Goal: Use online tool/utility

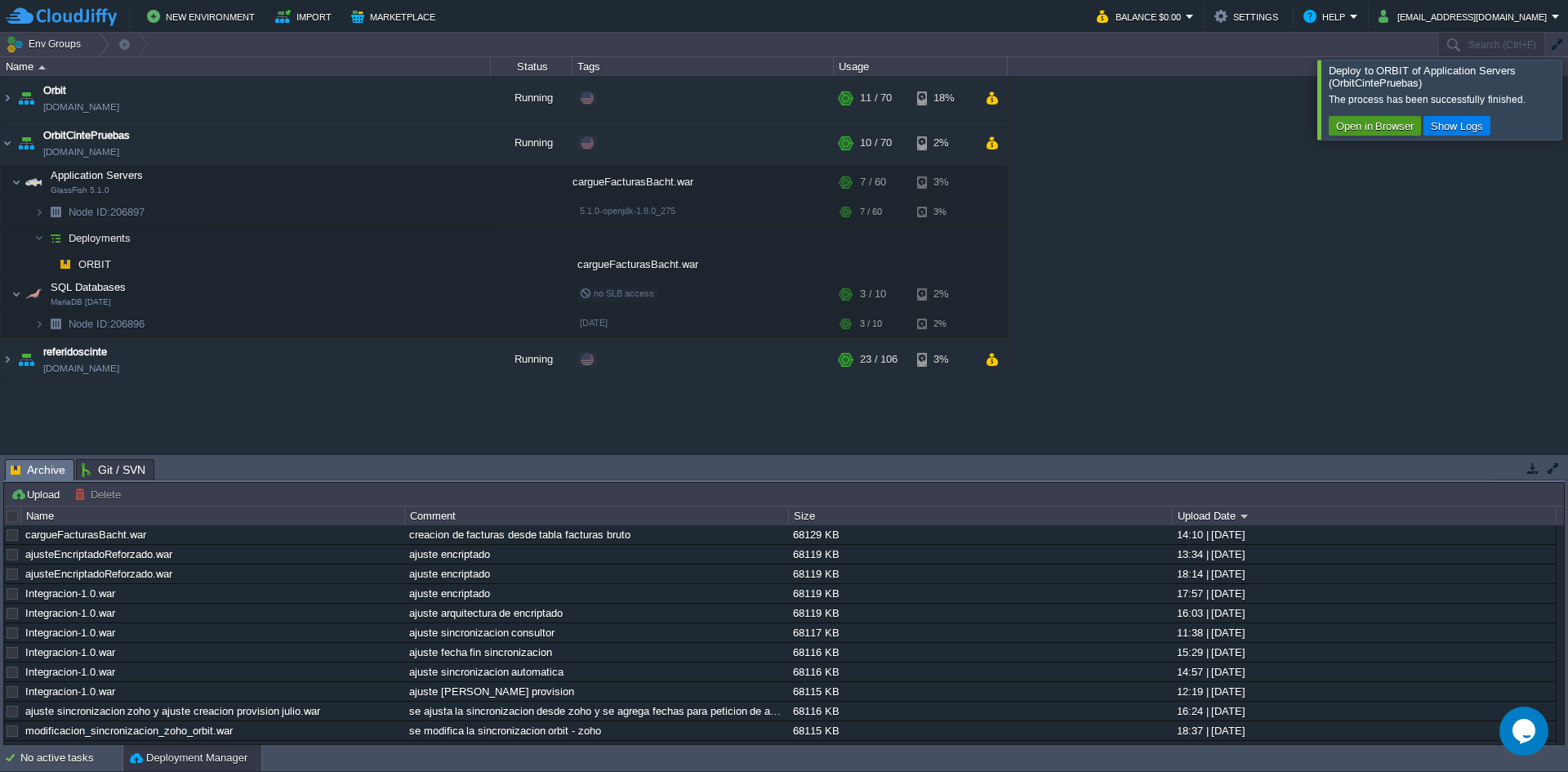
click at [1368, 129] on button "Open in Browser" at bounding box center [1375, 125] width 87 height 15
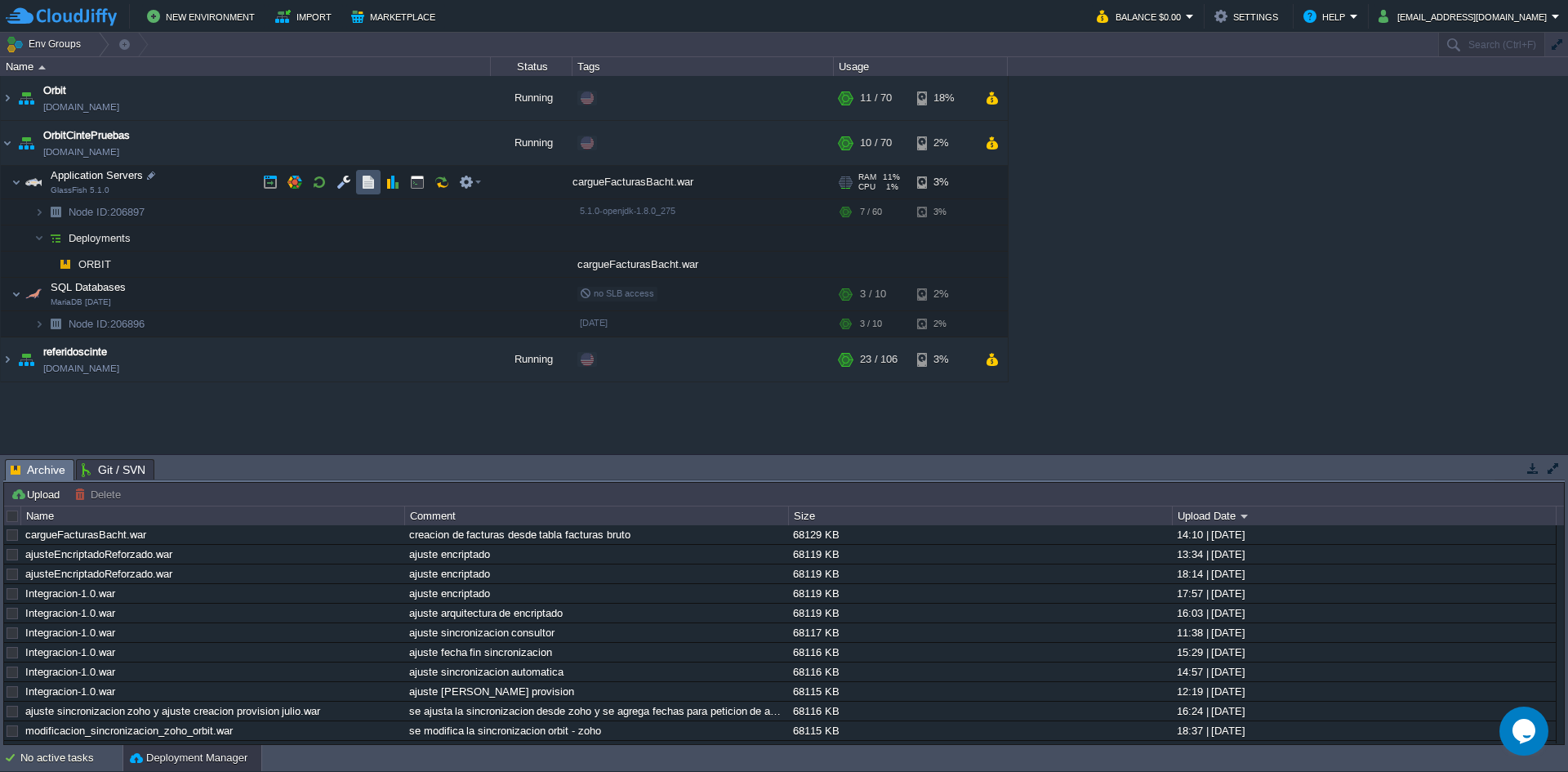
click at [373, 178] on button "button" at bounding box center [368, 182] width 15 height 15
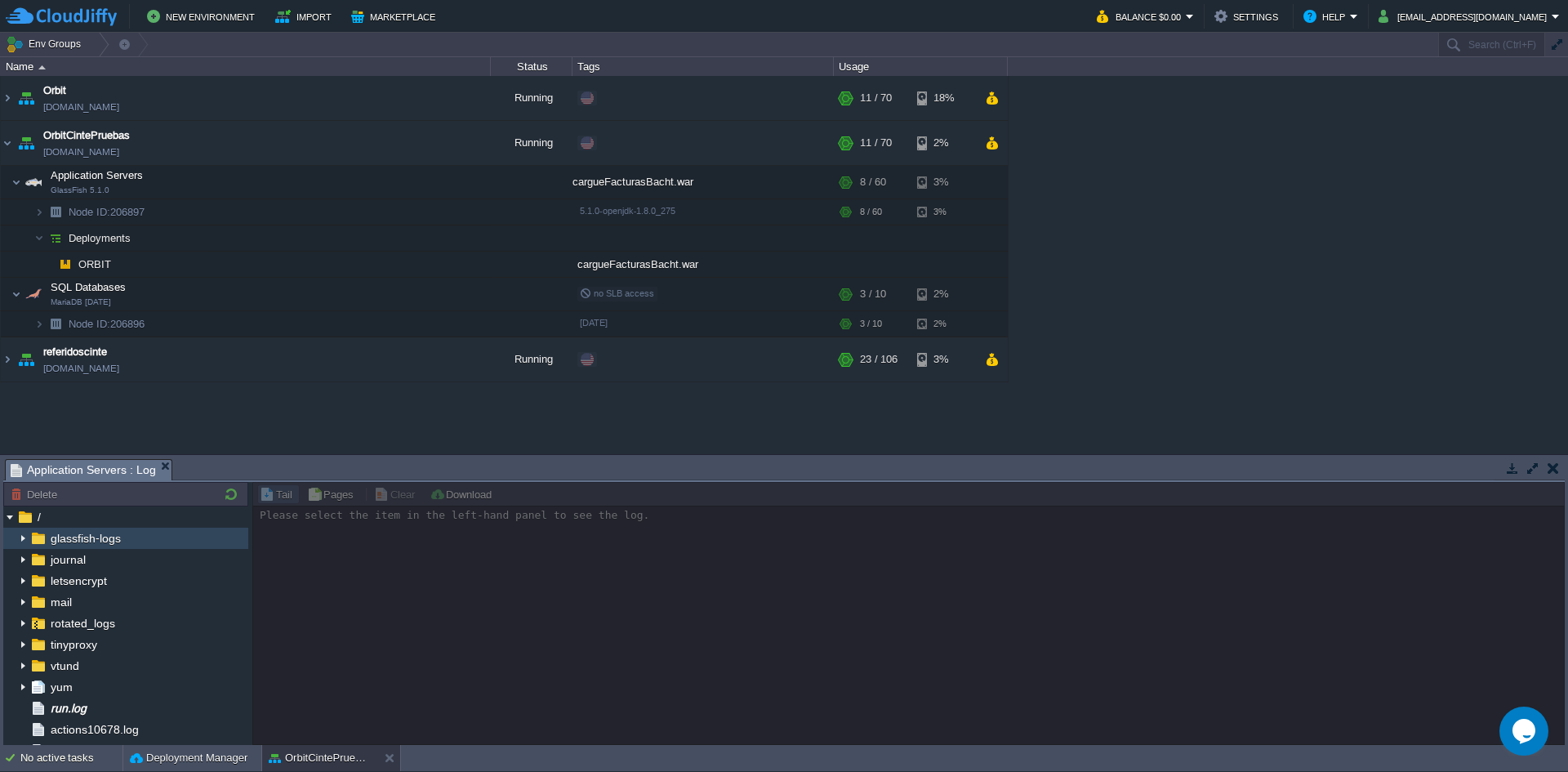
click at [25, 536] on img at bounding box center [22, 539] width 13 height 21
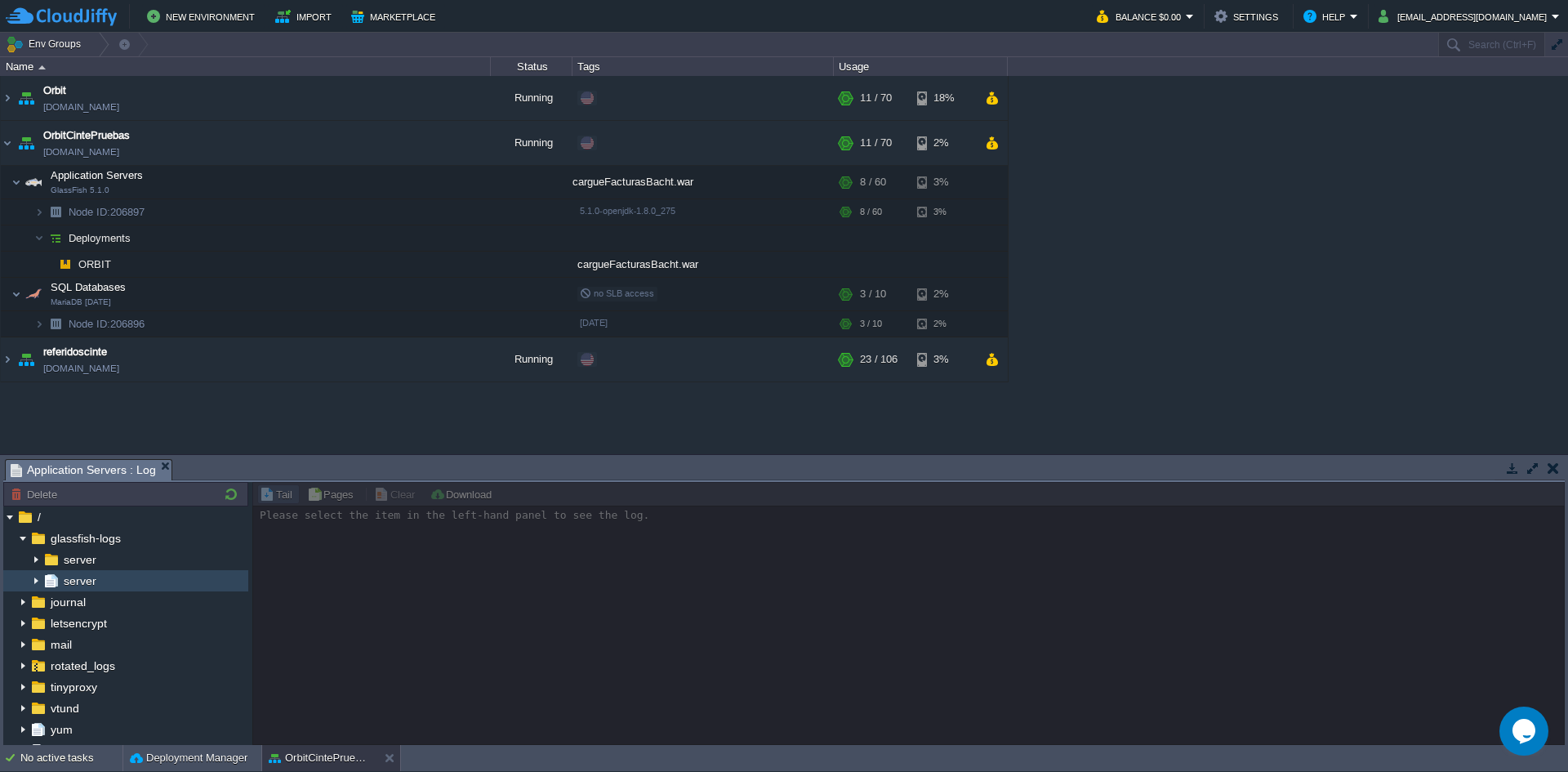
click at [69, 580] on span "server" at bounding box center [80, 581] width 39 height 15
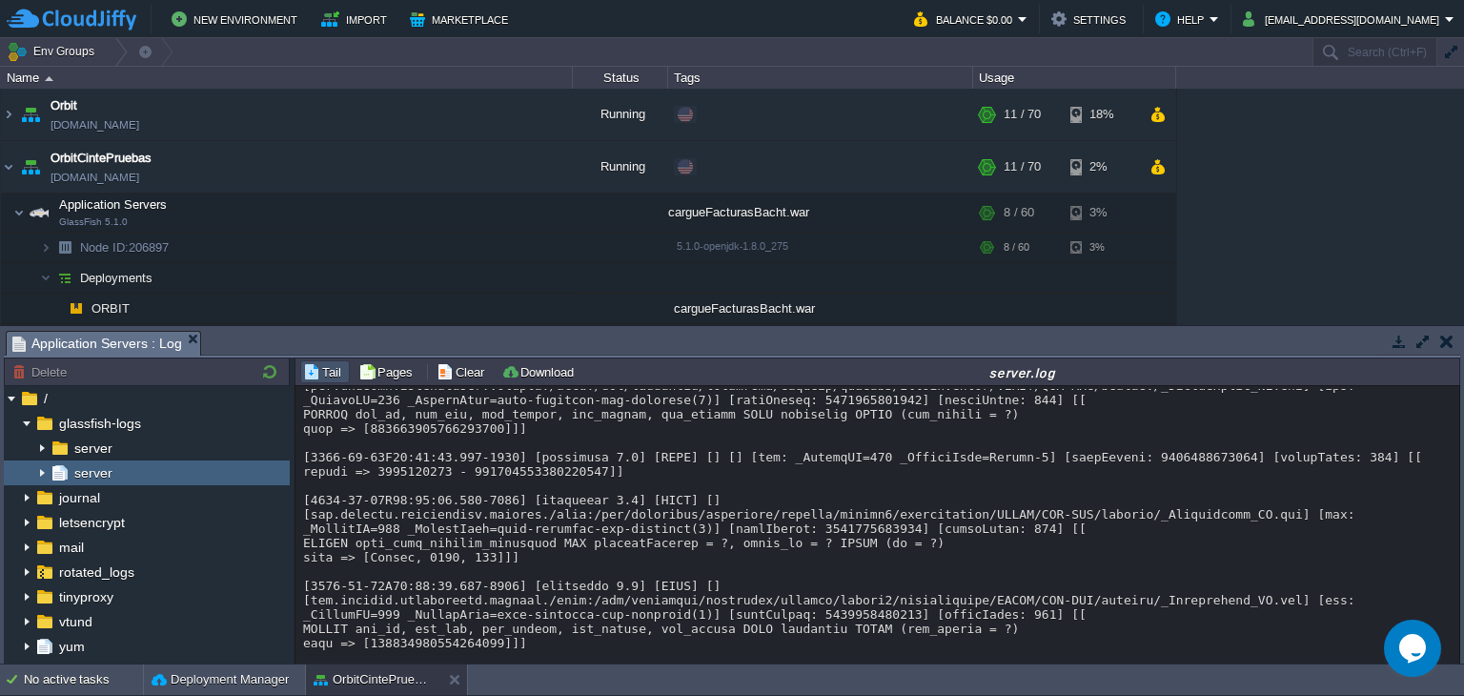
scroll to position [15282, 0]
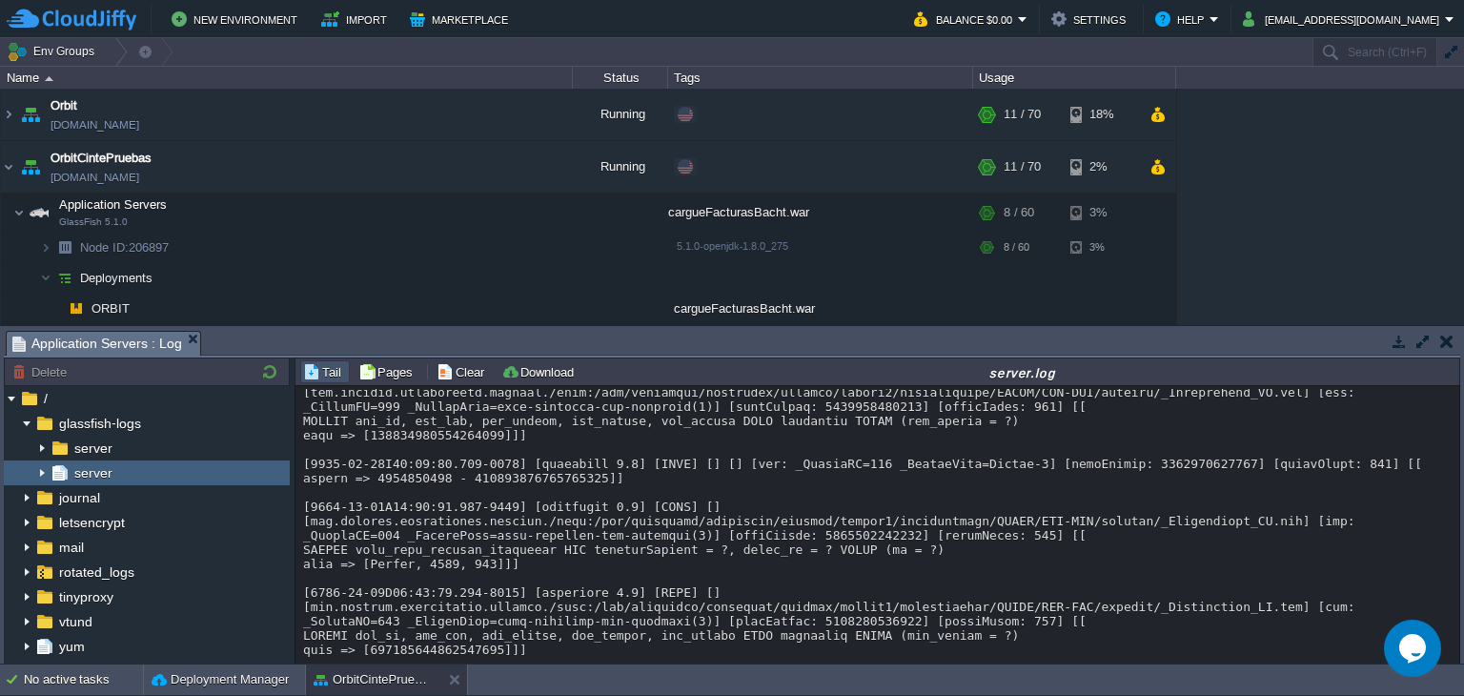
drag, startPoint x: 899, startPoint y: 538, endPoint x: 1063, endPoint y: 538, distance: 163.9
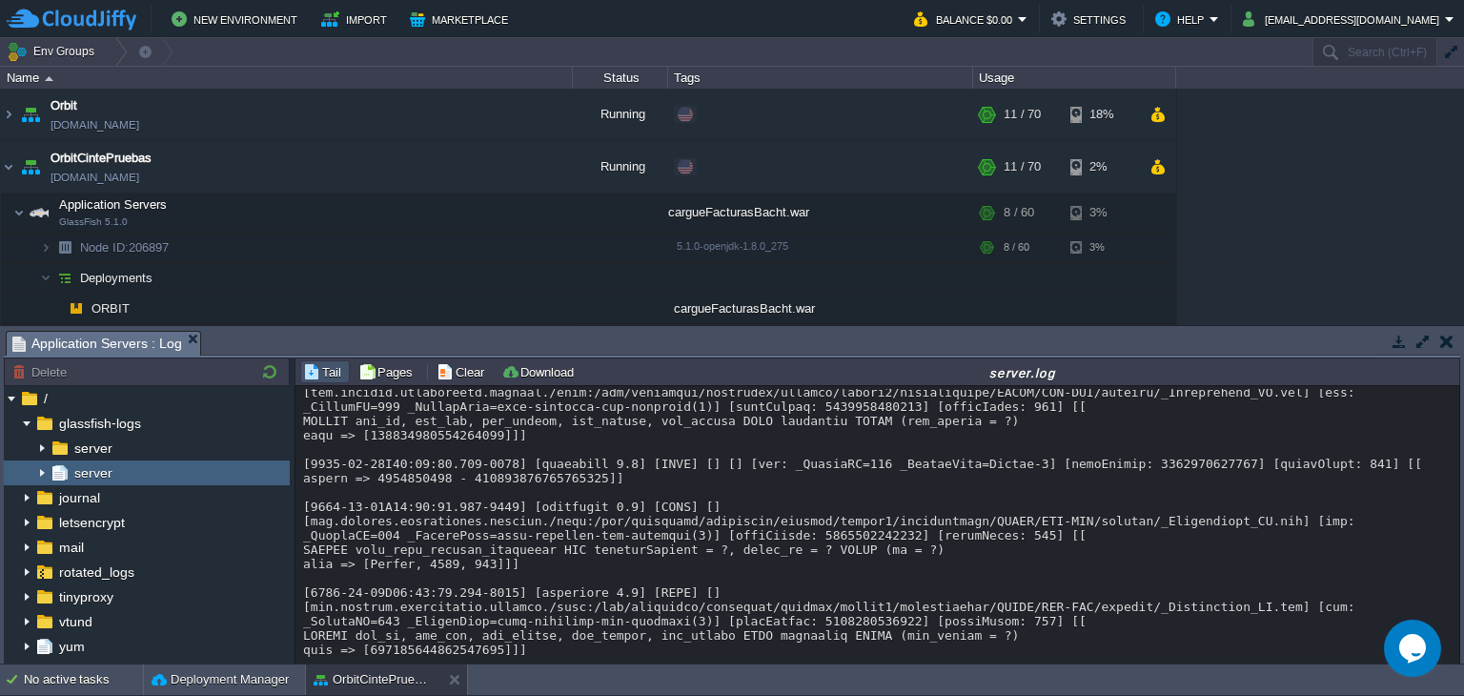
copy div "ZjIqkp+MGeY91Y2LHHlKuQ=="
drag, startPoint x: 343, startPoint y: 565, endPoint x: 536, endPoint y: 569, distance: 193.5
copy div "UPDATE consultor SET con_dni"
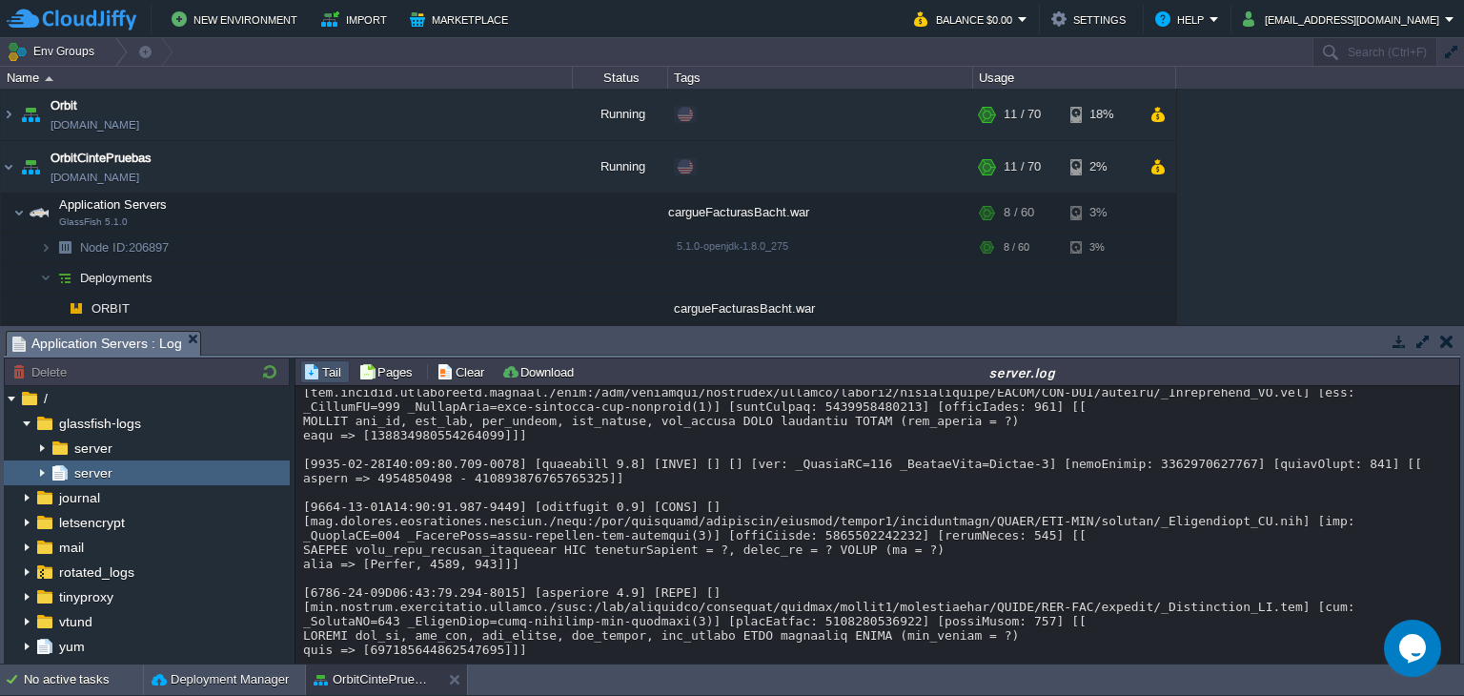
drag, startPoint x: 362, startPoint y: 582, endPoint x: 524, endPoint y: 582, distance: 162.0
copy div "ZjIqkp+MGeY91Y2LHHlKuQ=="
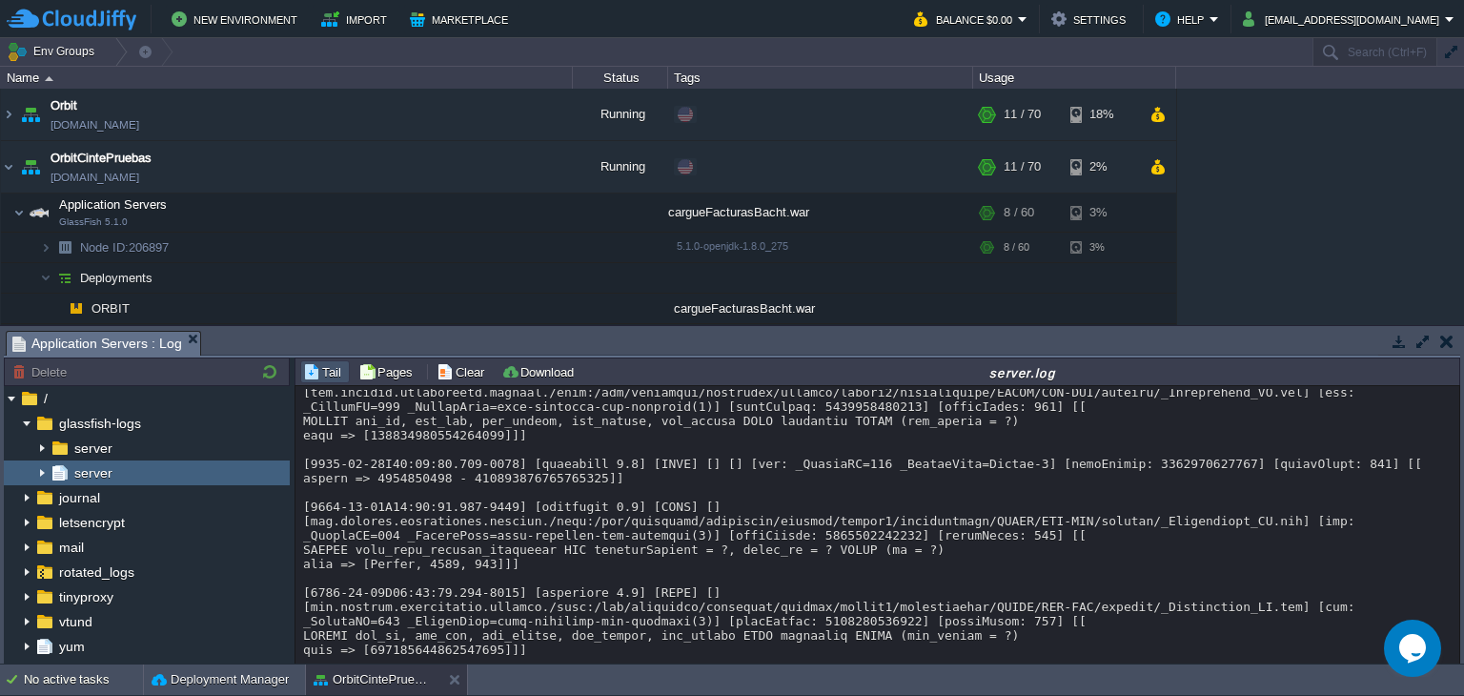
copy div "1991"
click at [518, 309] on button "button" at bounding box center [524, 306] width 17 height 17
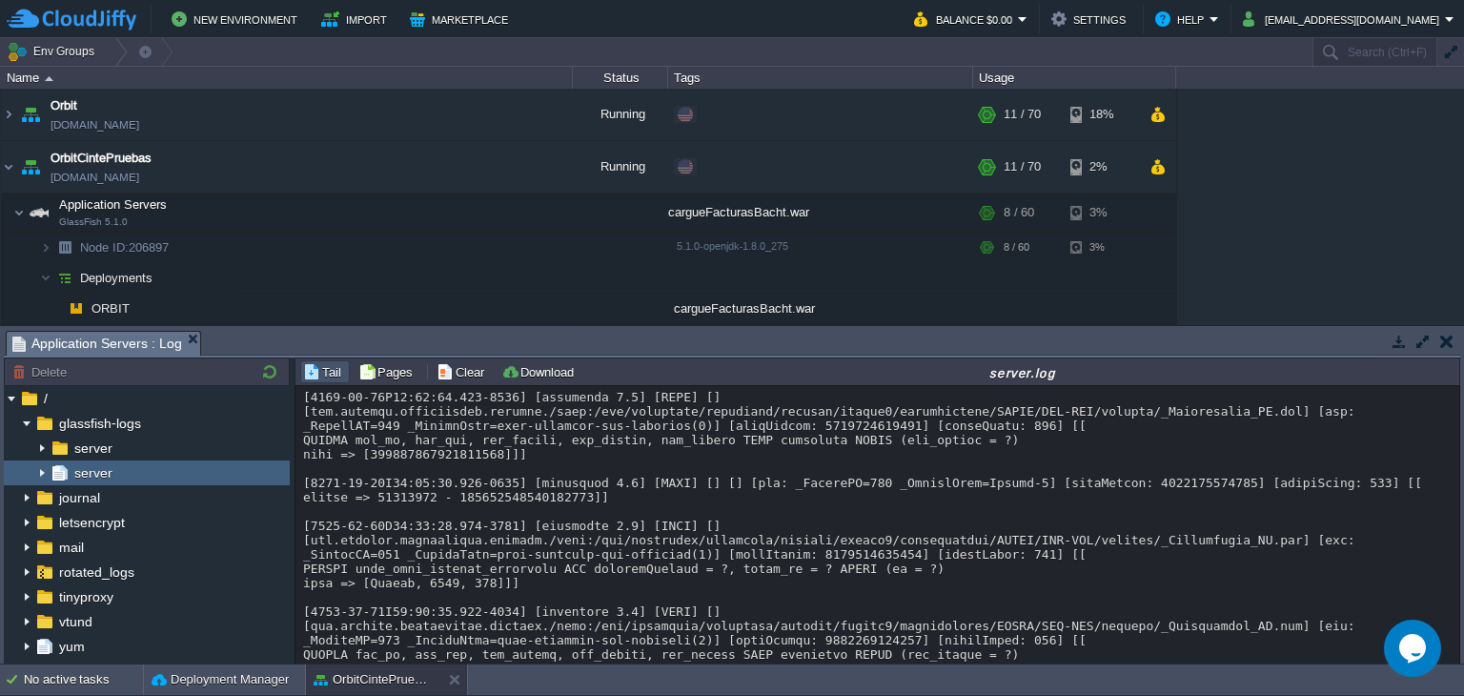
copy div "1991"
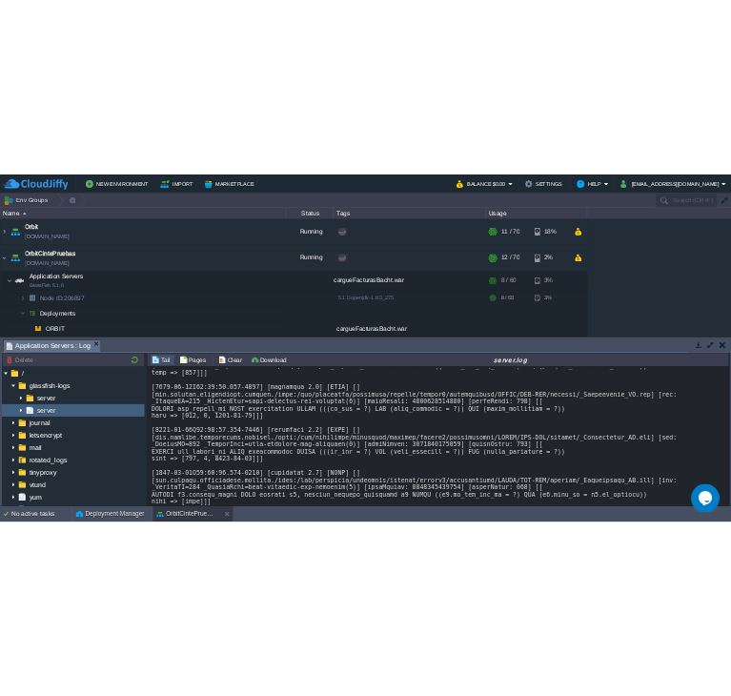
scroll to position [0, 0]
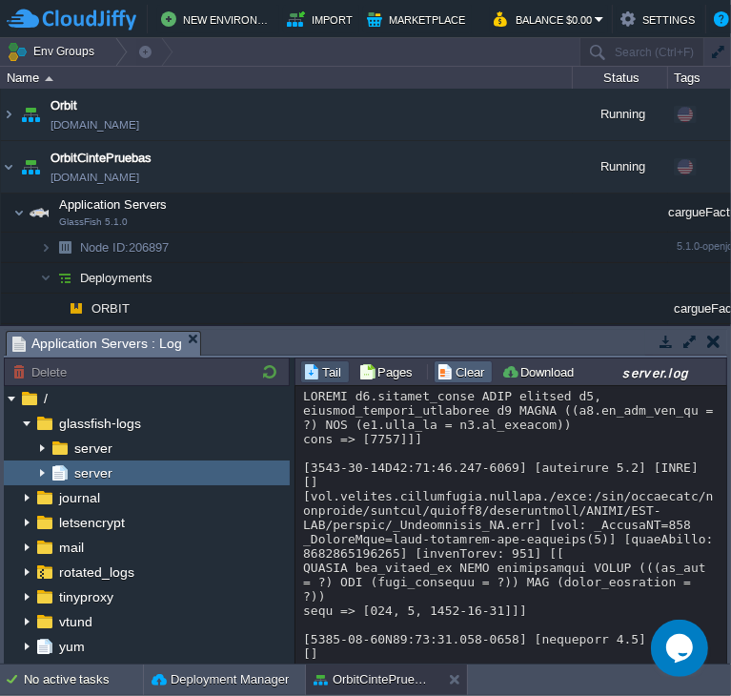
click at [447, 382] on td "Clear" at bounding box center [463, 371] width 59 height 23
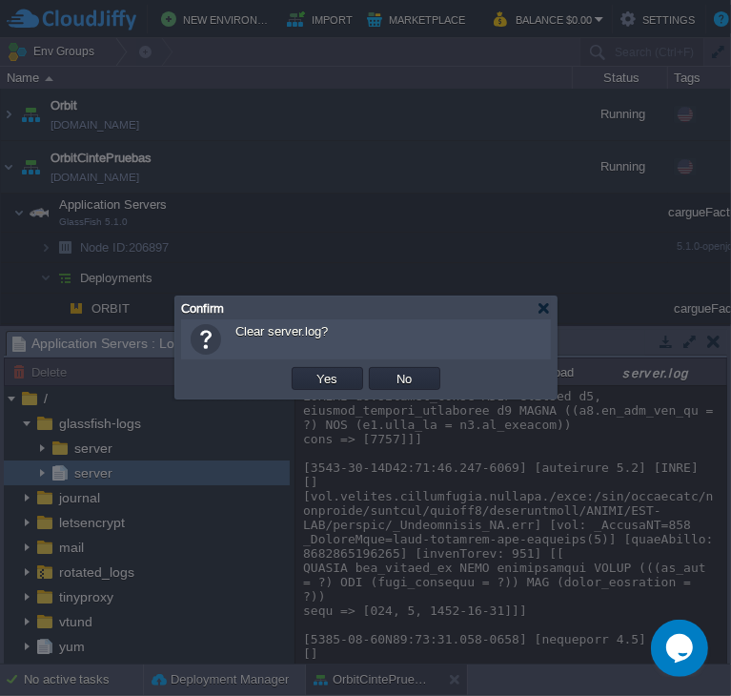
click at [323, 372] on button "Yes" at bounding box center [328, 378] width 32 height 17
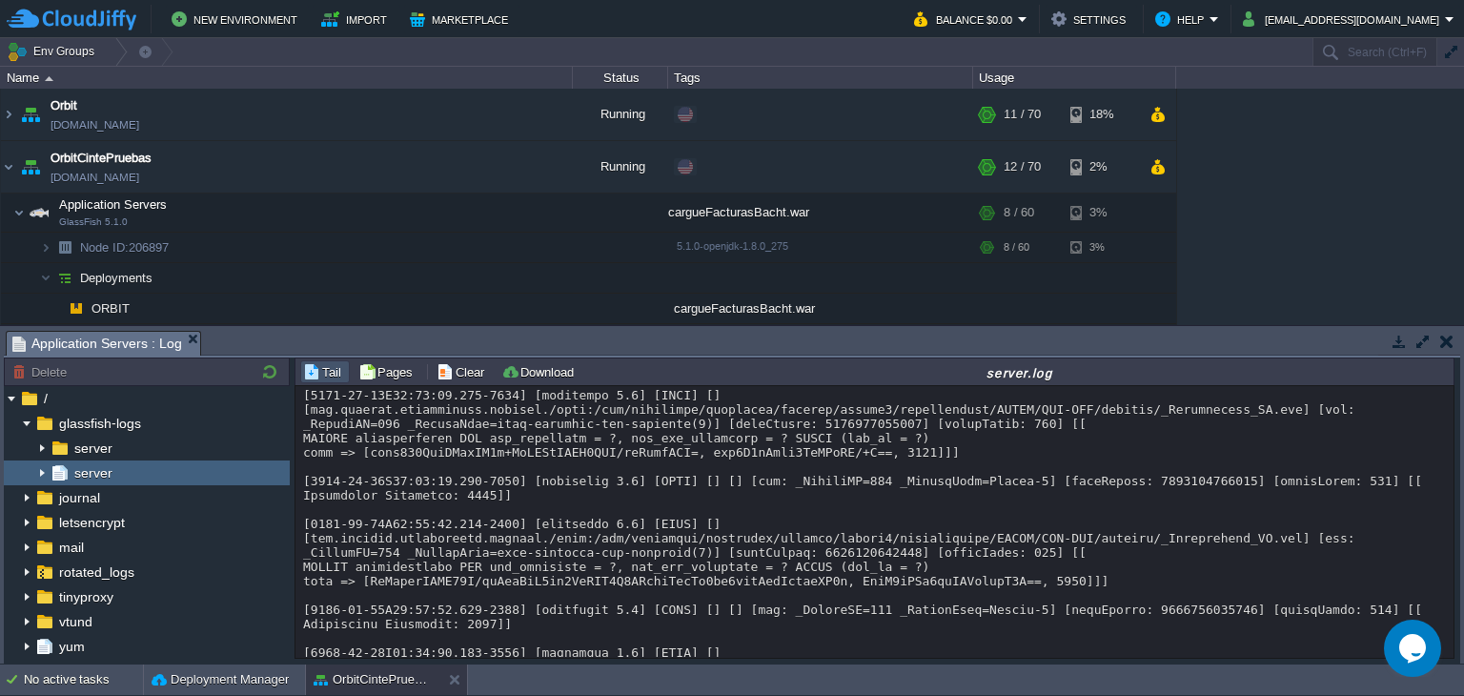
scroll to position [32849, 0]
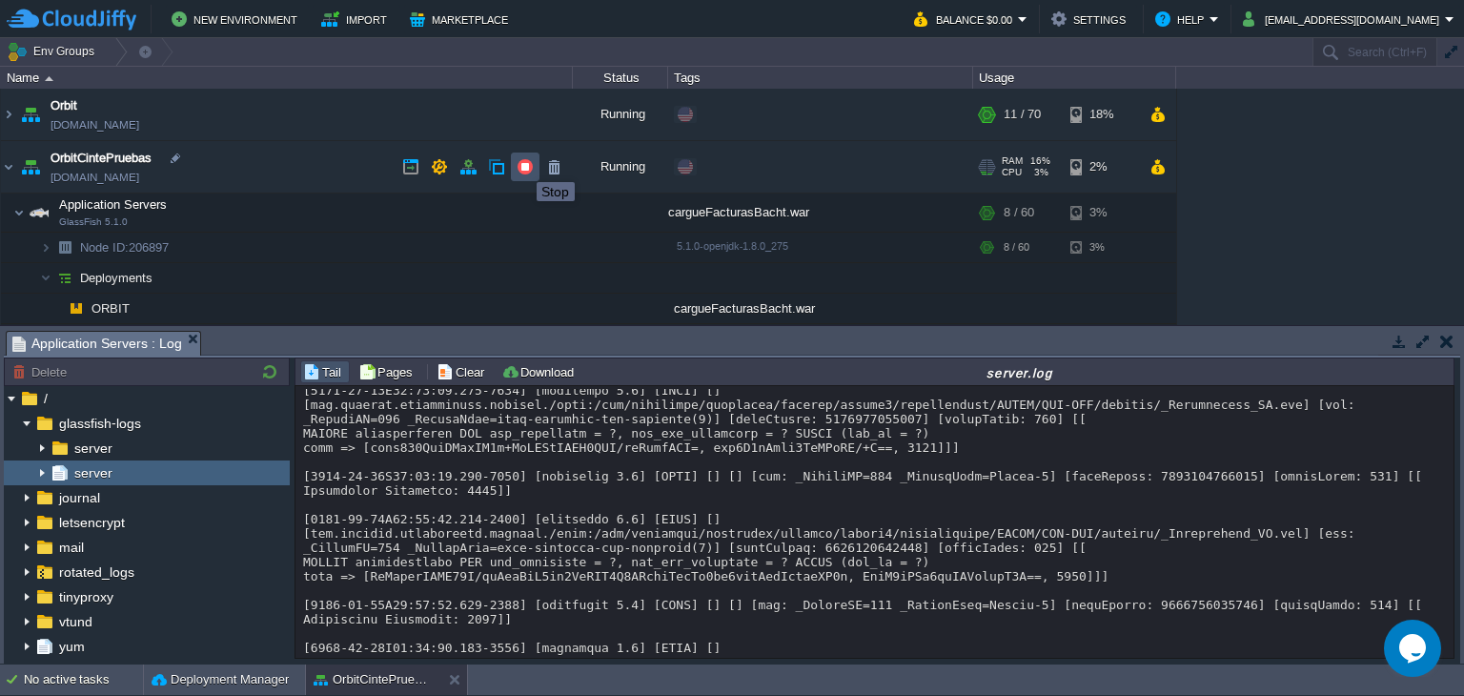
click at [522, 165] on button "button" at bounding box center [524, 166] width 17 height 17
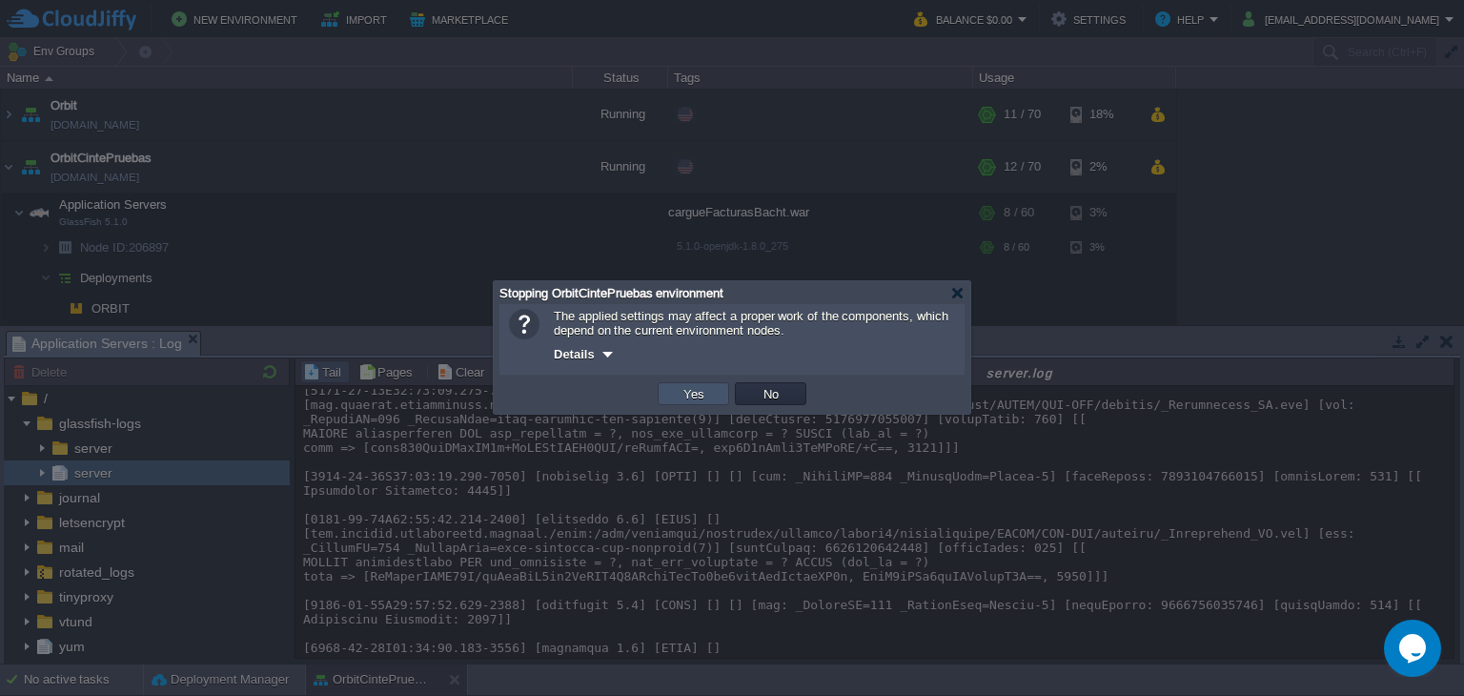
click at [685, 401] on button "Yes" at bounding box center [693, 393] width 32 height 17
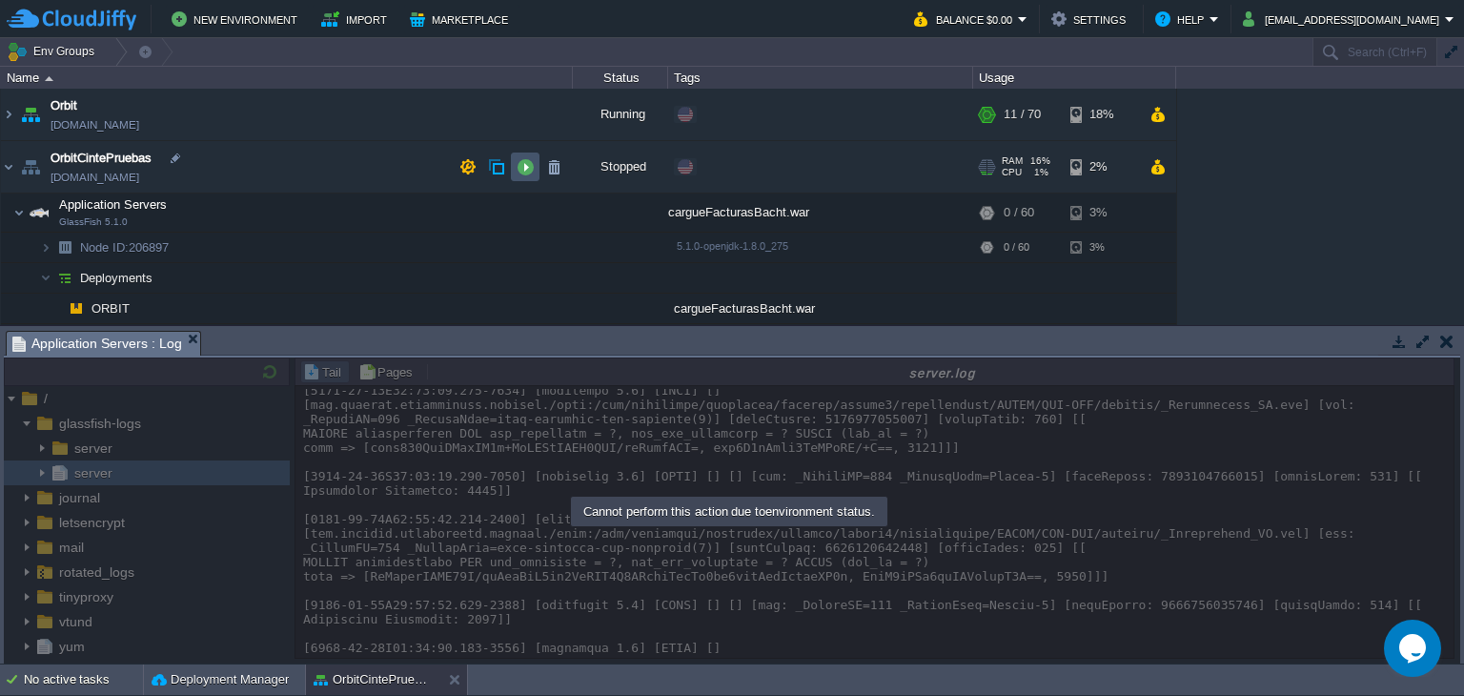
click at [531, 169] on button "button" at bounding box center [524, 166] width 17 height 17
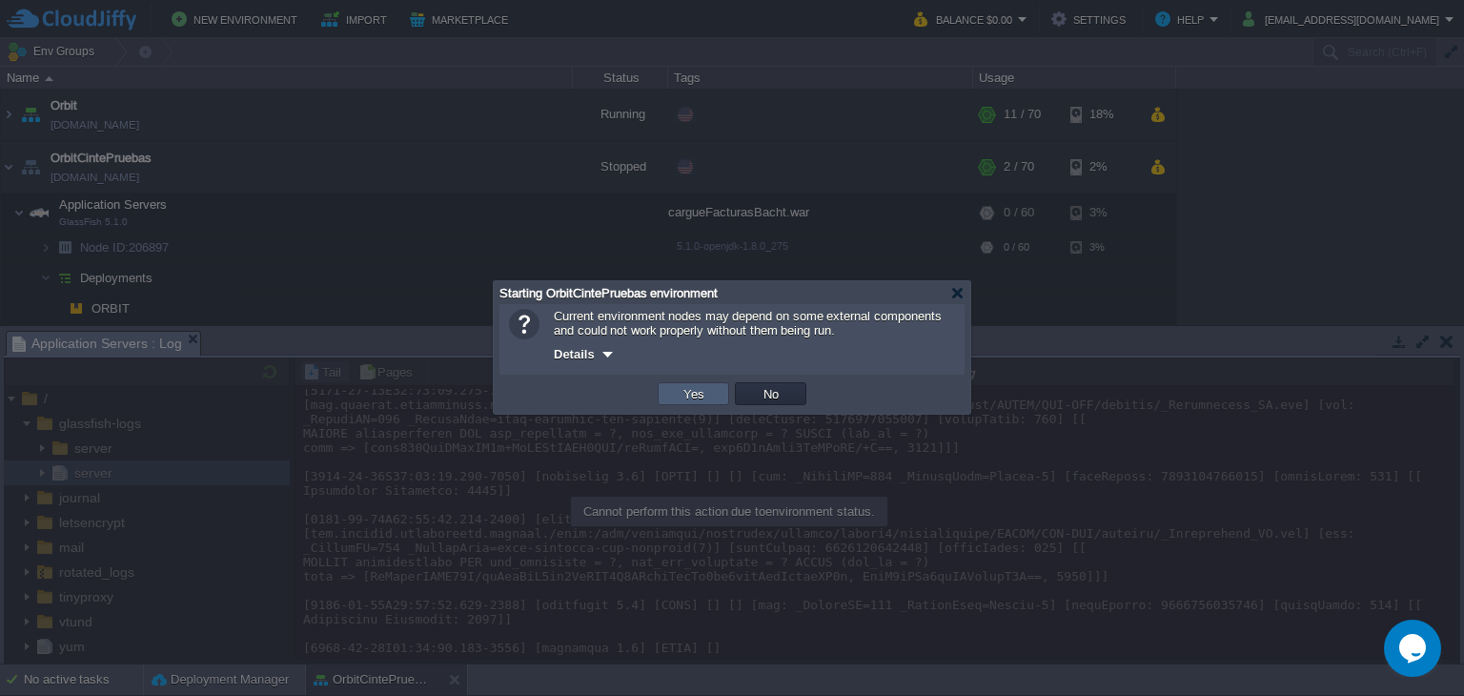
click at [690, 390] on button "Yes" at bounding box center [693, 393] width 32 height 17
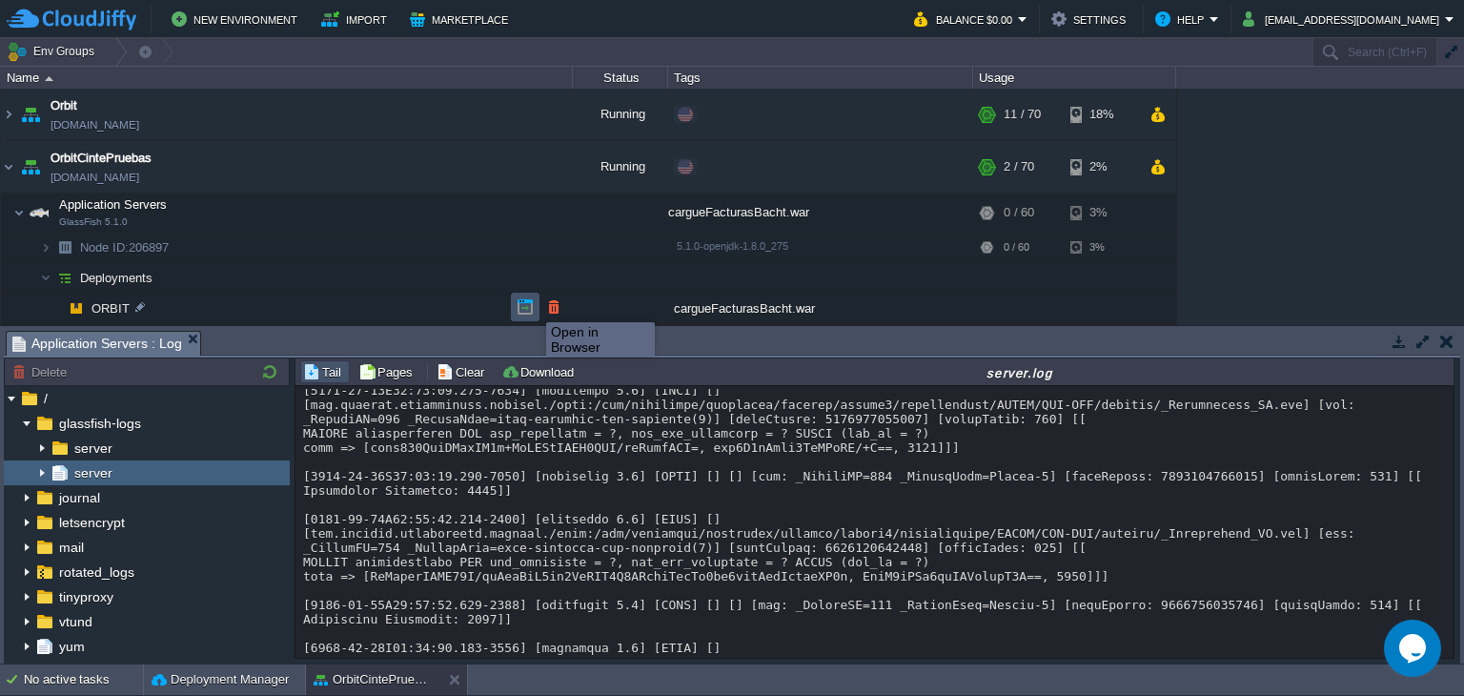
click at [532, 305] on button "button" at bounding box center [524, 306] width 17 height 17
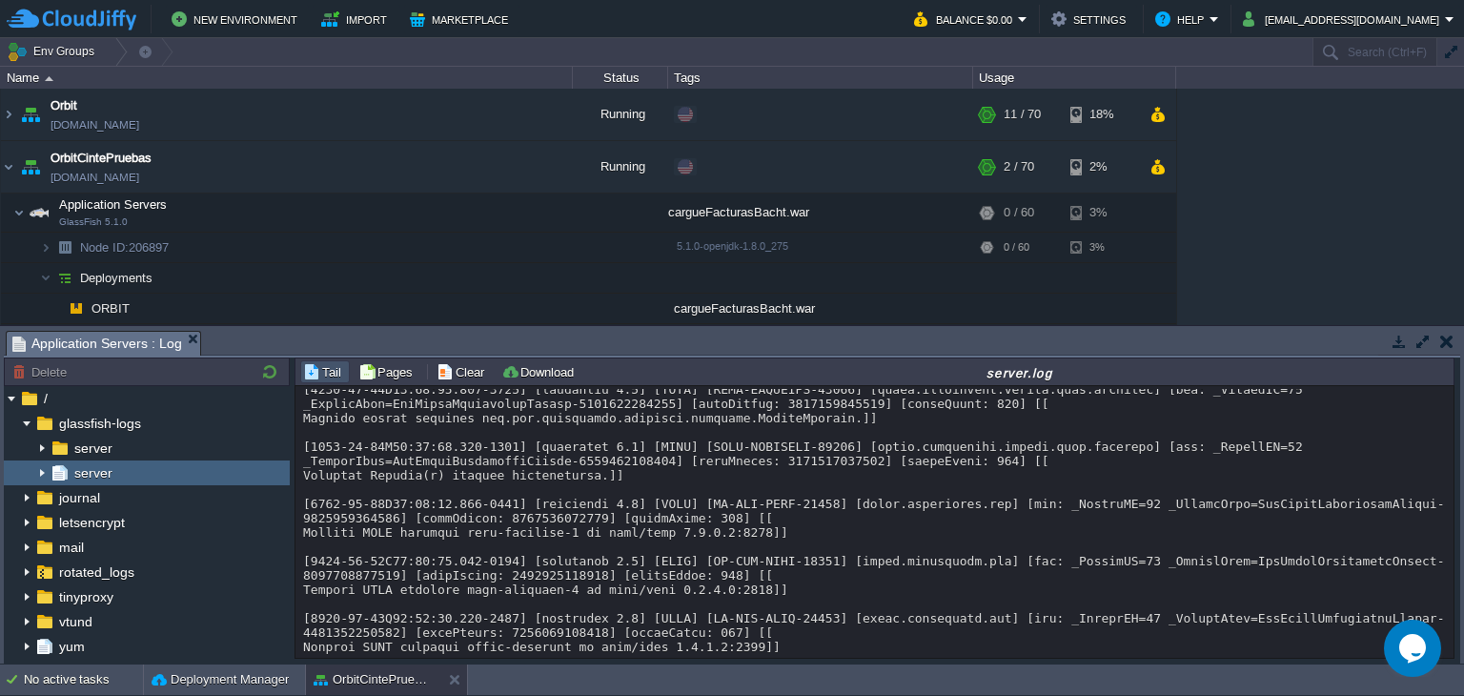
scroll to position [3151, 0]
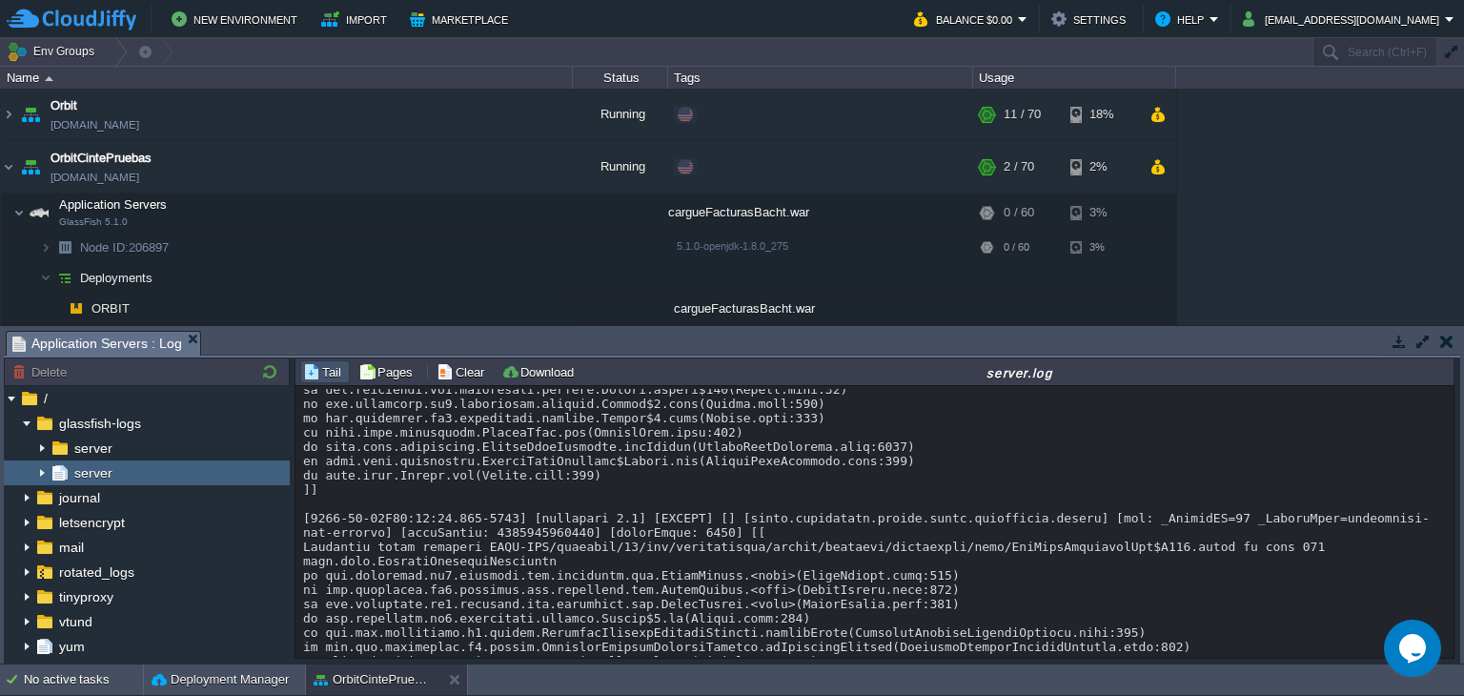
drag, startPoint x: 485, startPoint y: 500, endPoint x: 397, endPoint y: 466, distance: 94.1
click at [449, 375] on button "Clear" at bounding box center [462, 371] width 53 height 17
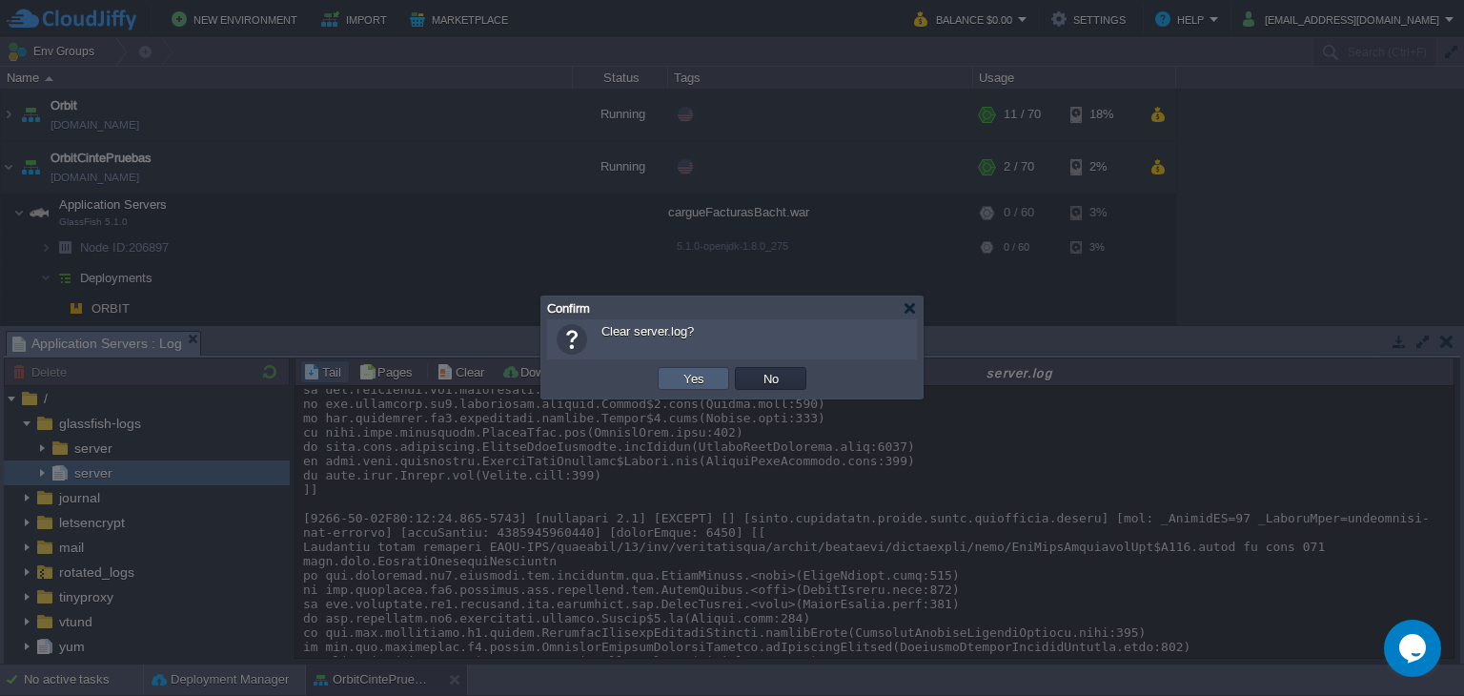
click at [675, 378] on td "Yes" at bounding box center [692, 378] width 71 height 23
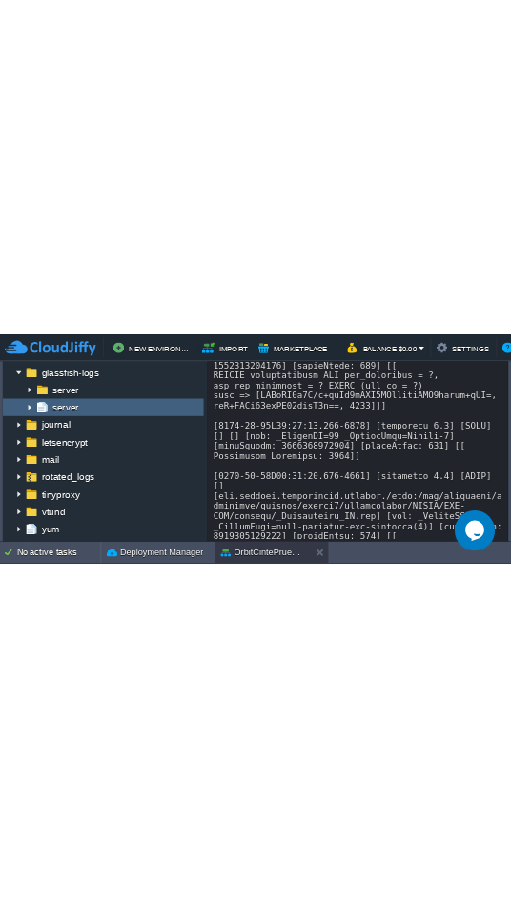
scroll to position [18134, 0]
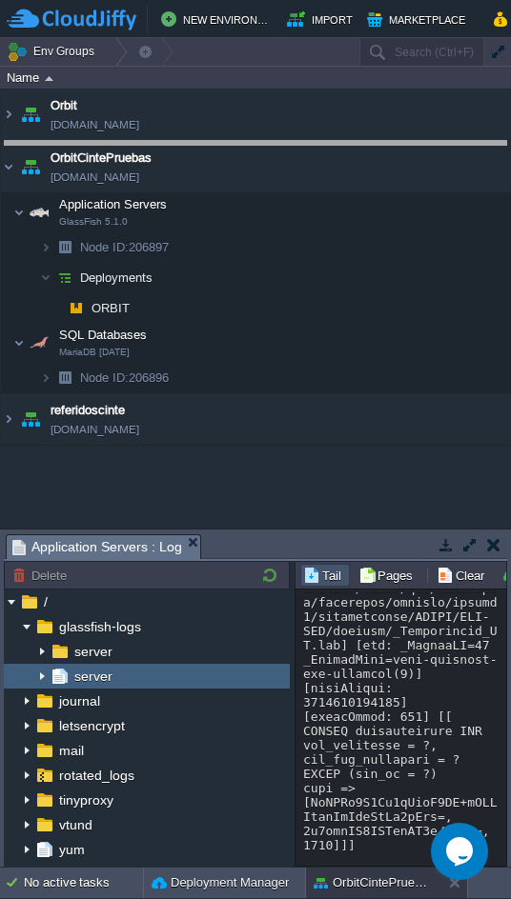
drag, startPoint x: 230, startPoint y: 545, endPoint x: 121, endPoint y: 151, distance: 408.2
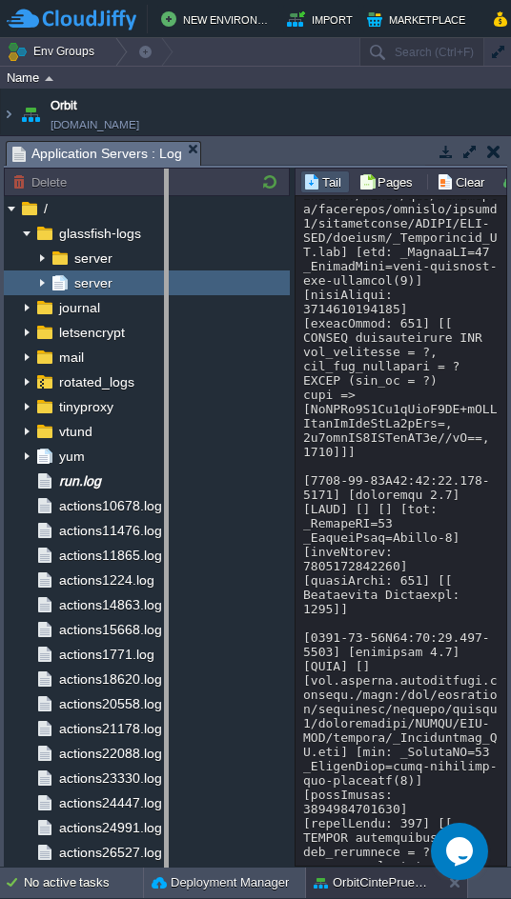
drag, startPoint x: 291, startPoint y: 303, endPoint x: 165, endPoint y: 306, distance: 125.8
click at [165, 306] on body "New Environment Import Marketplace Bonus $0.00 Upgrade Account Balance $0.00 Se…" at bounding box center [255, 449] width 511 height 899
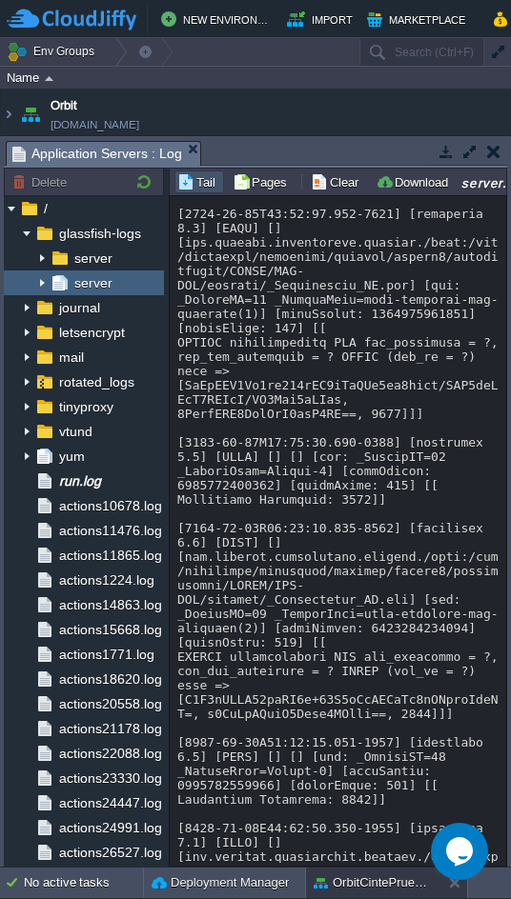
scroll to position [81698, 0]
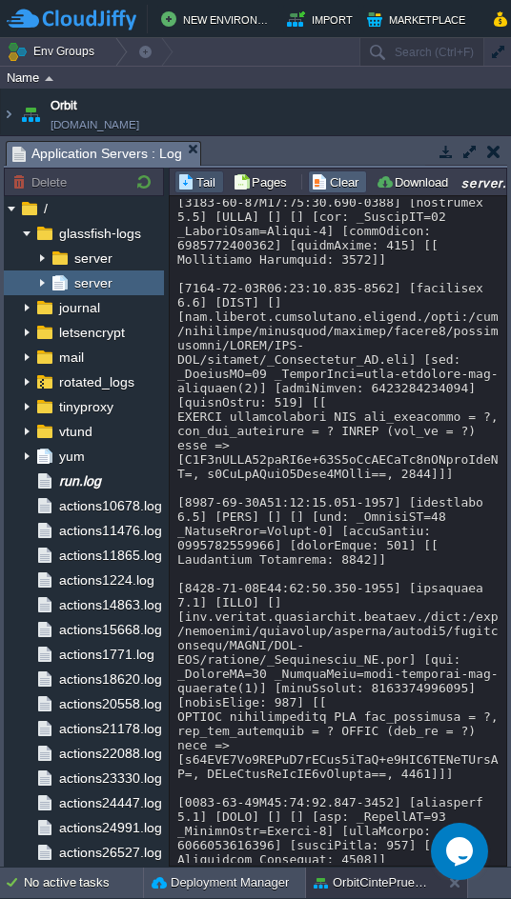
click at [344, 190] on button "Clear" at bounding box center [337, 181] width 53 height 17
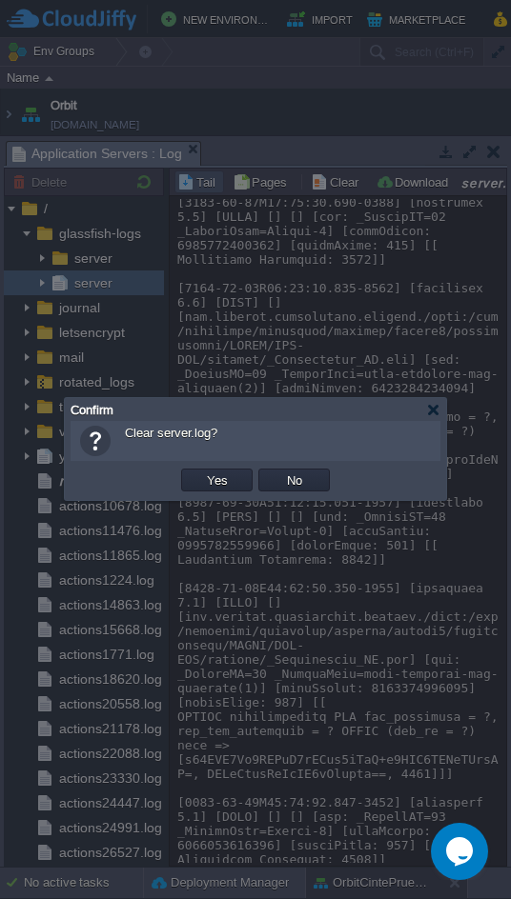
scroll to position [81512, 0]
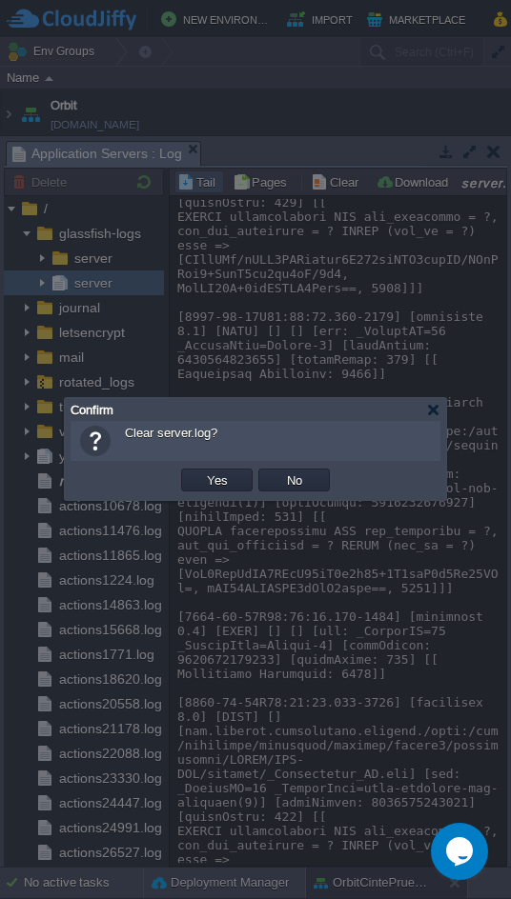
click at [236, 471] on td "Yes" at bounding box center [216, 480] width 71 height 23
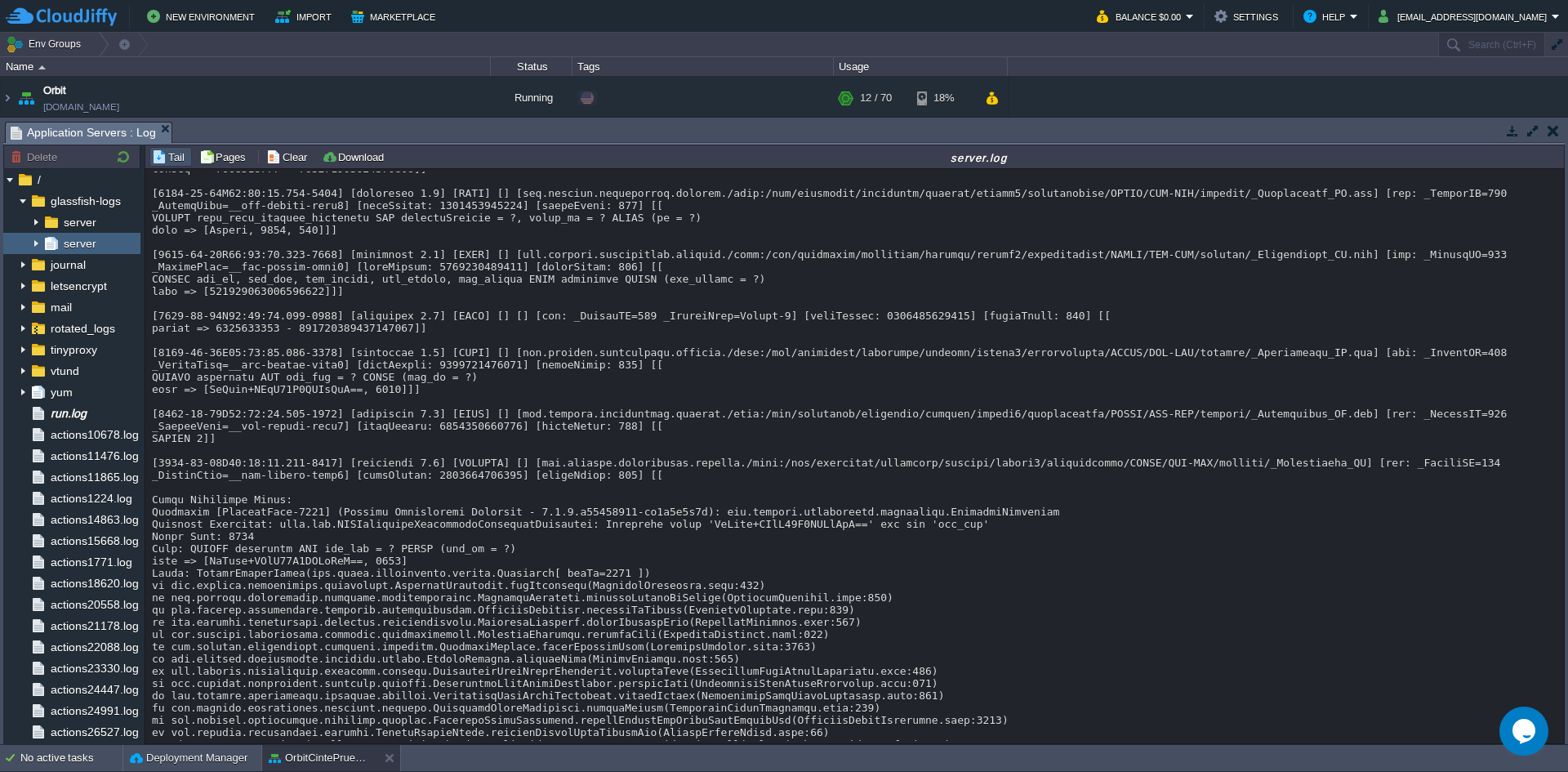
scroll to position [27751, 0]
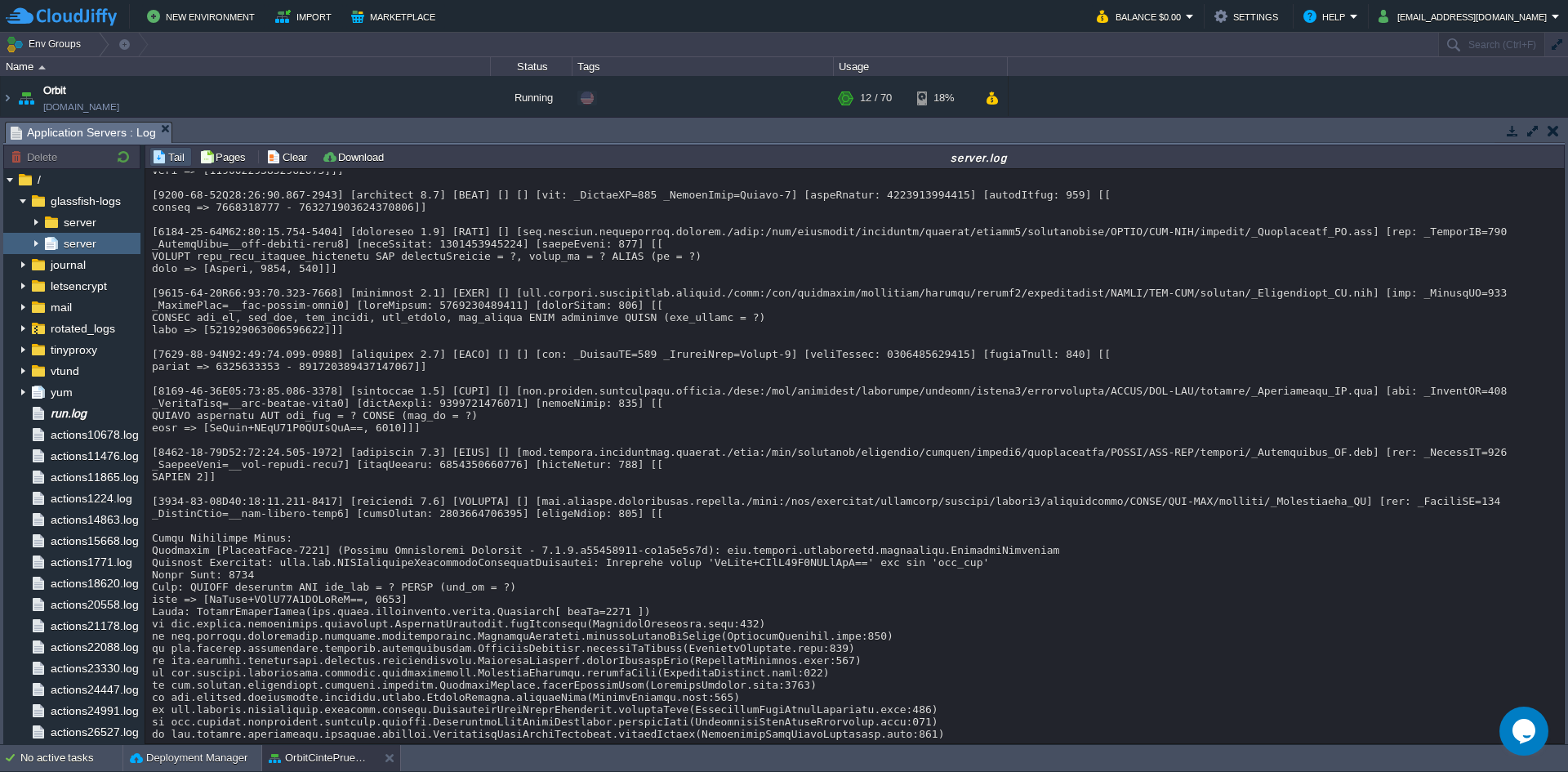
click at [754, 570] on div at bounding box center [754, 570] width 0 height 0
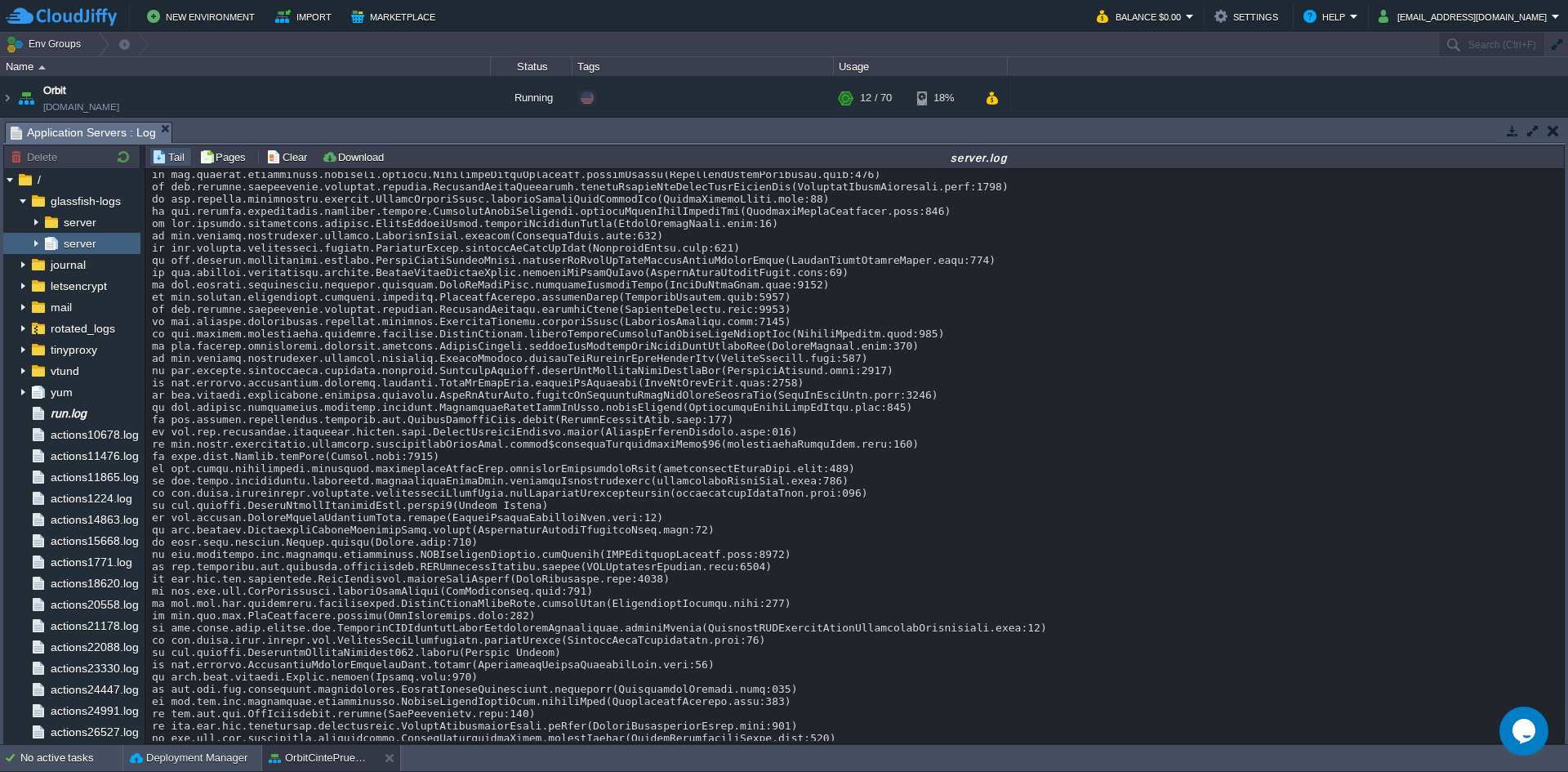
scroll to position [21997, 0]
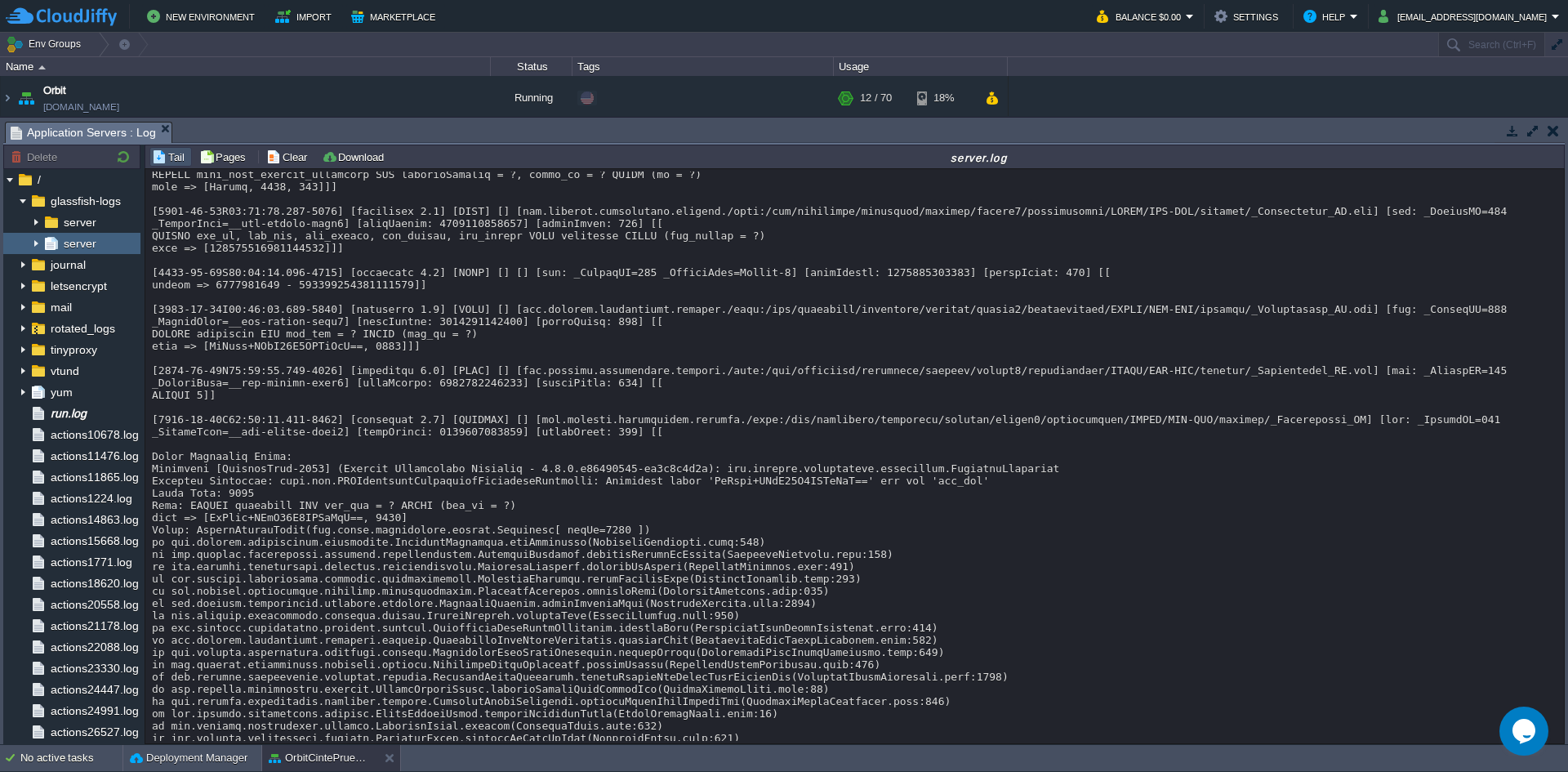
copy div "1991"
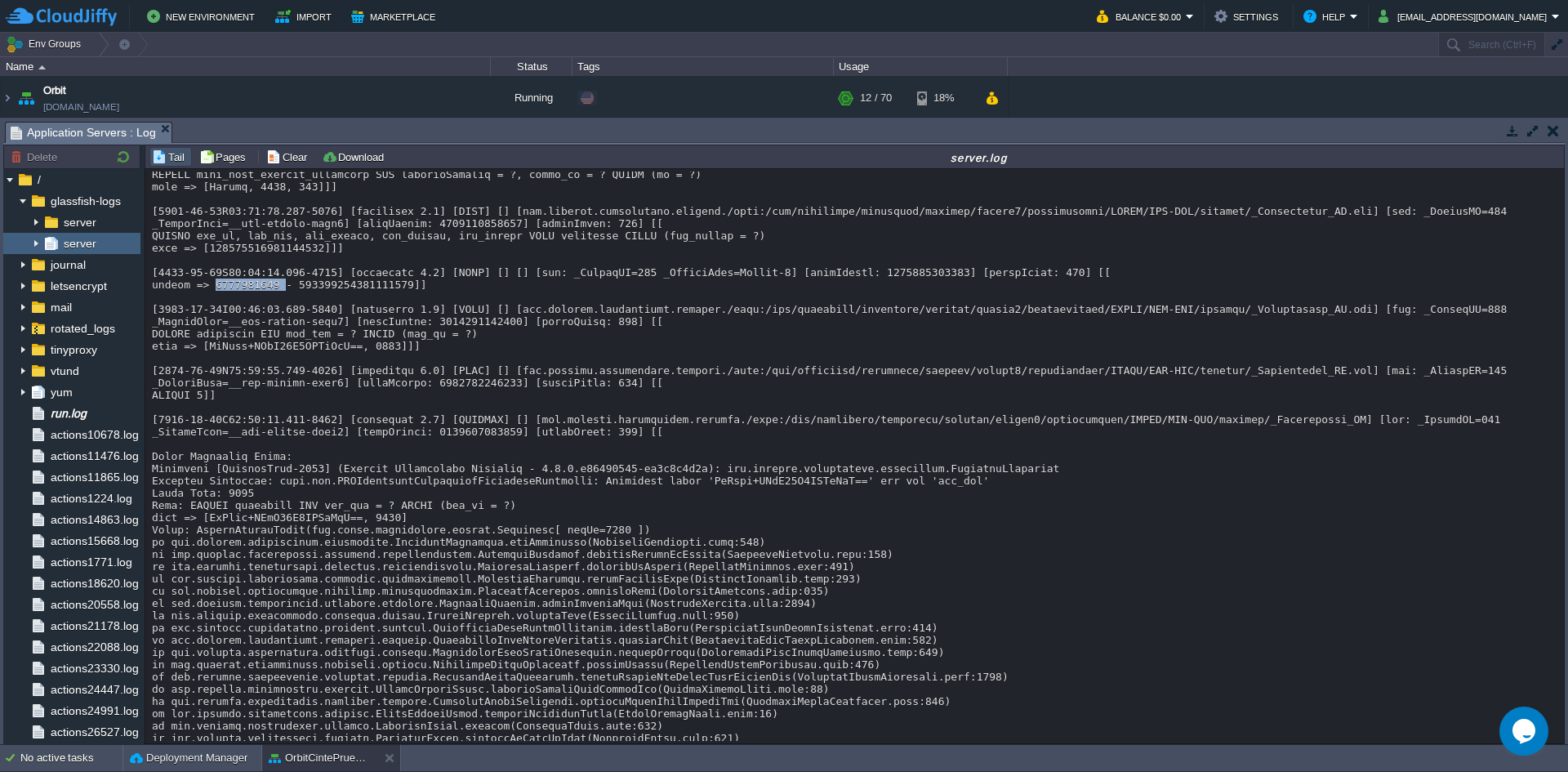
copy div "860802000062684001"
